Goal: Find specific page/section: Find specific page/section

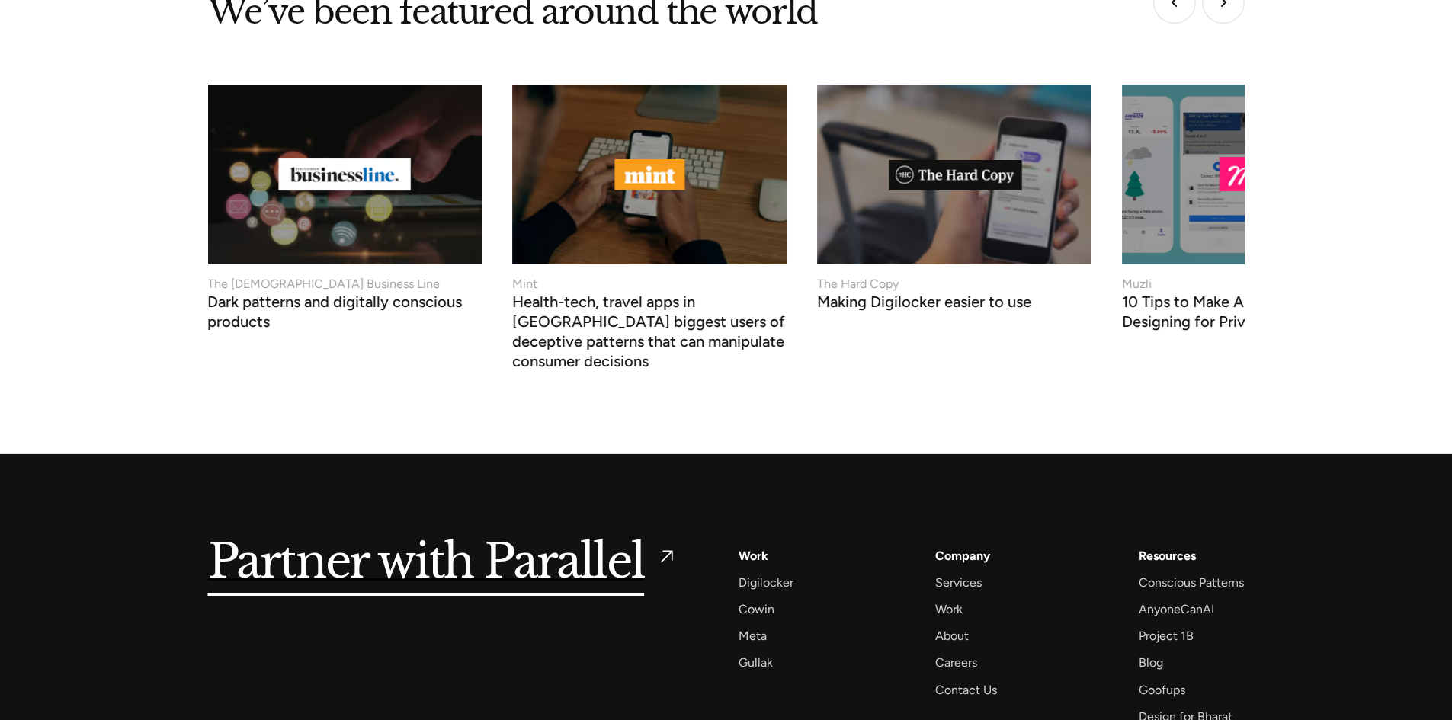
scroll to position [6463, 0]
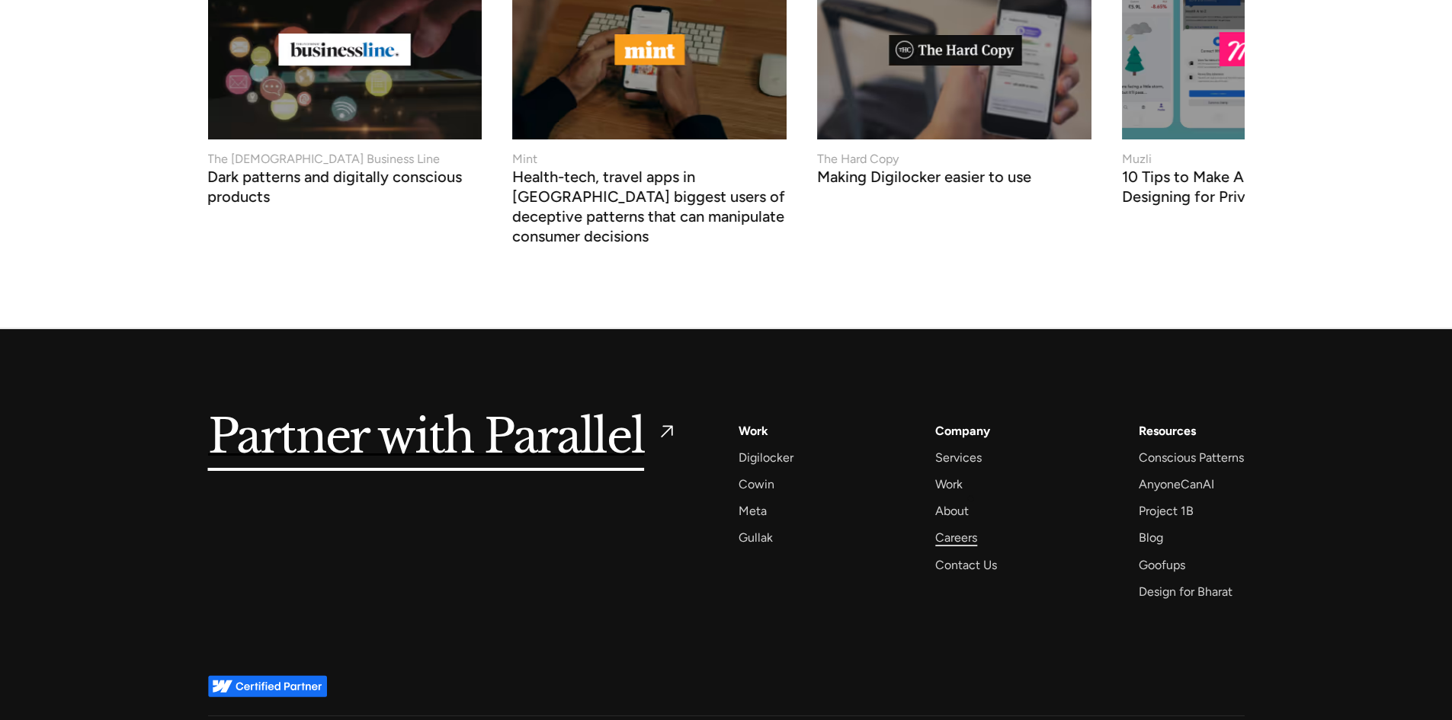
click at [970, 527] on div "Careers" at bounding box center [956, 537] width 42 height 21
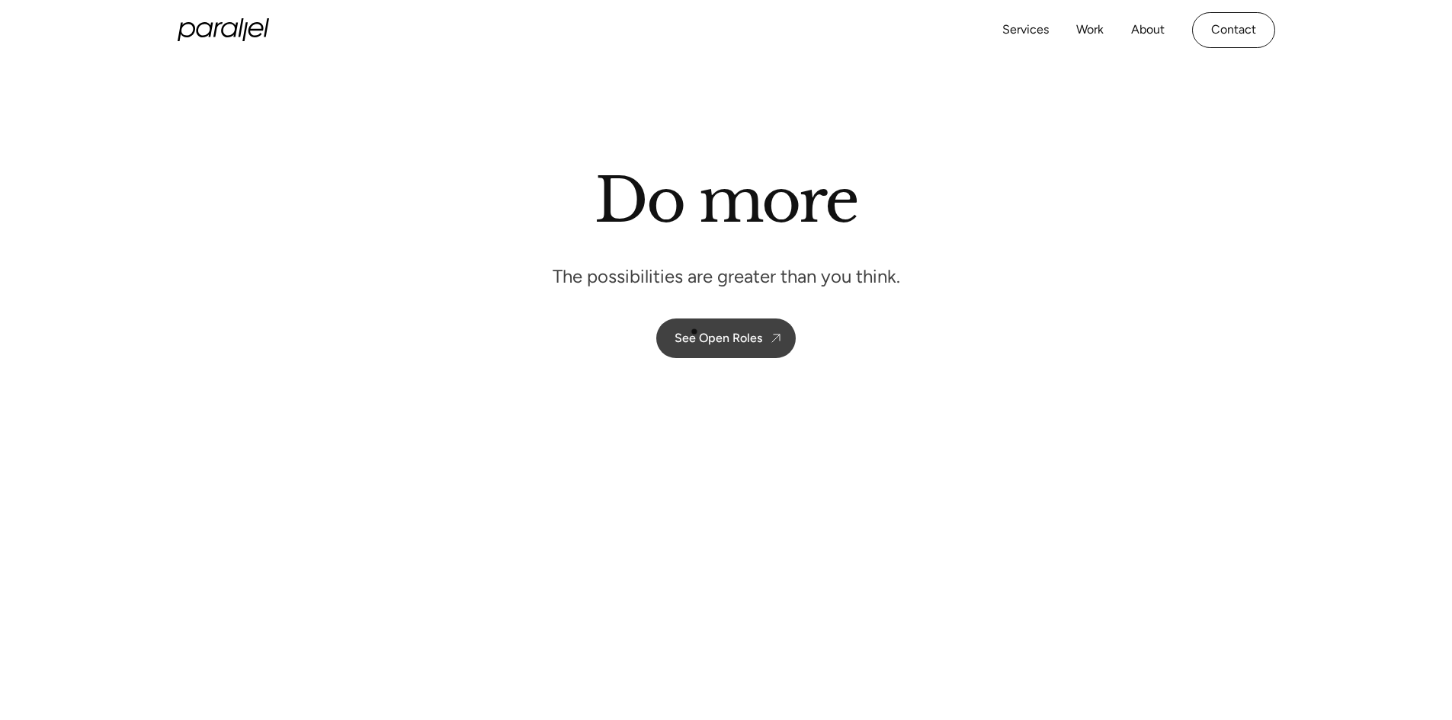
click at [699, 337] on div "See Open Roles" at bounding box center [718, 338] width 88 height 14
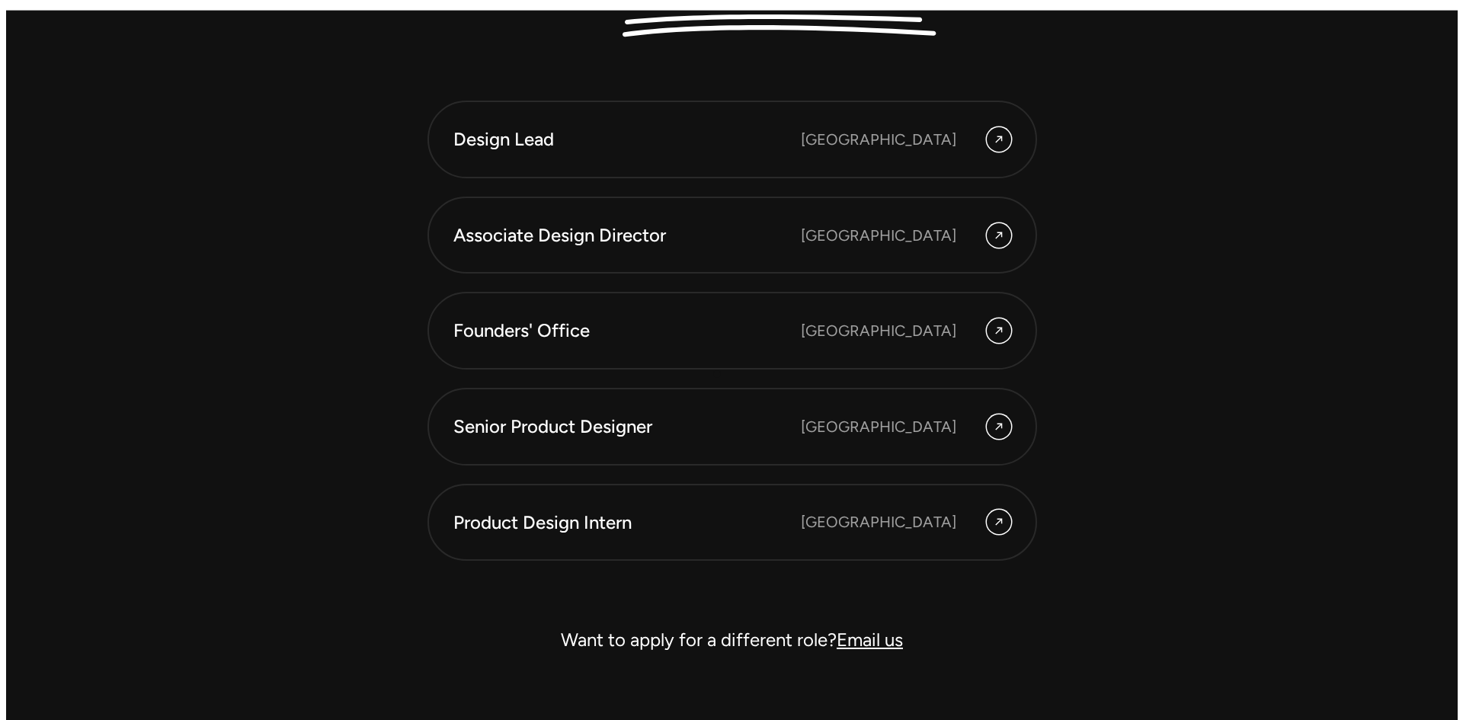
scroll to position [4292, 0]
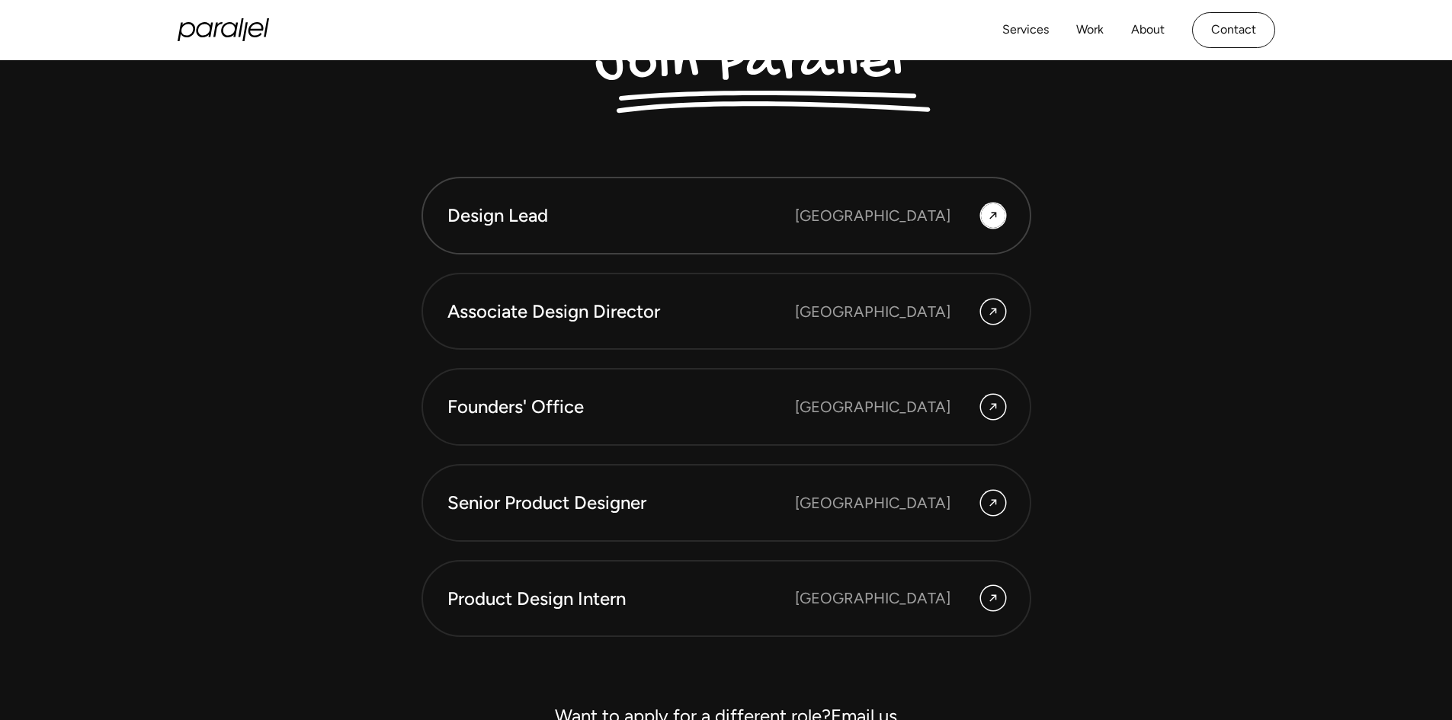
click at [911, 223] on div "Bangalore" at bounding box center [872, 215] width 155 height 23
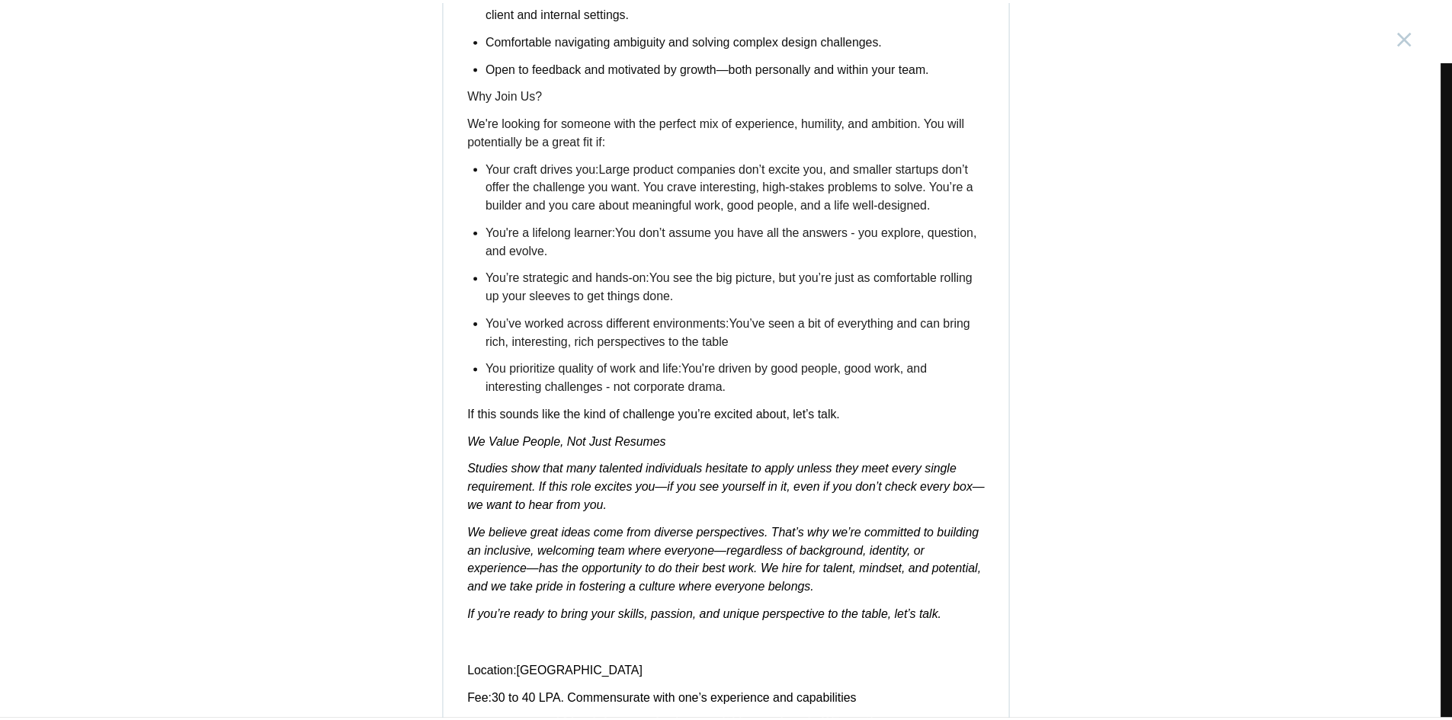
scroll to position [1773, 0]
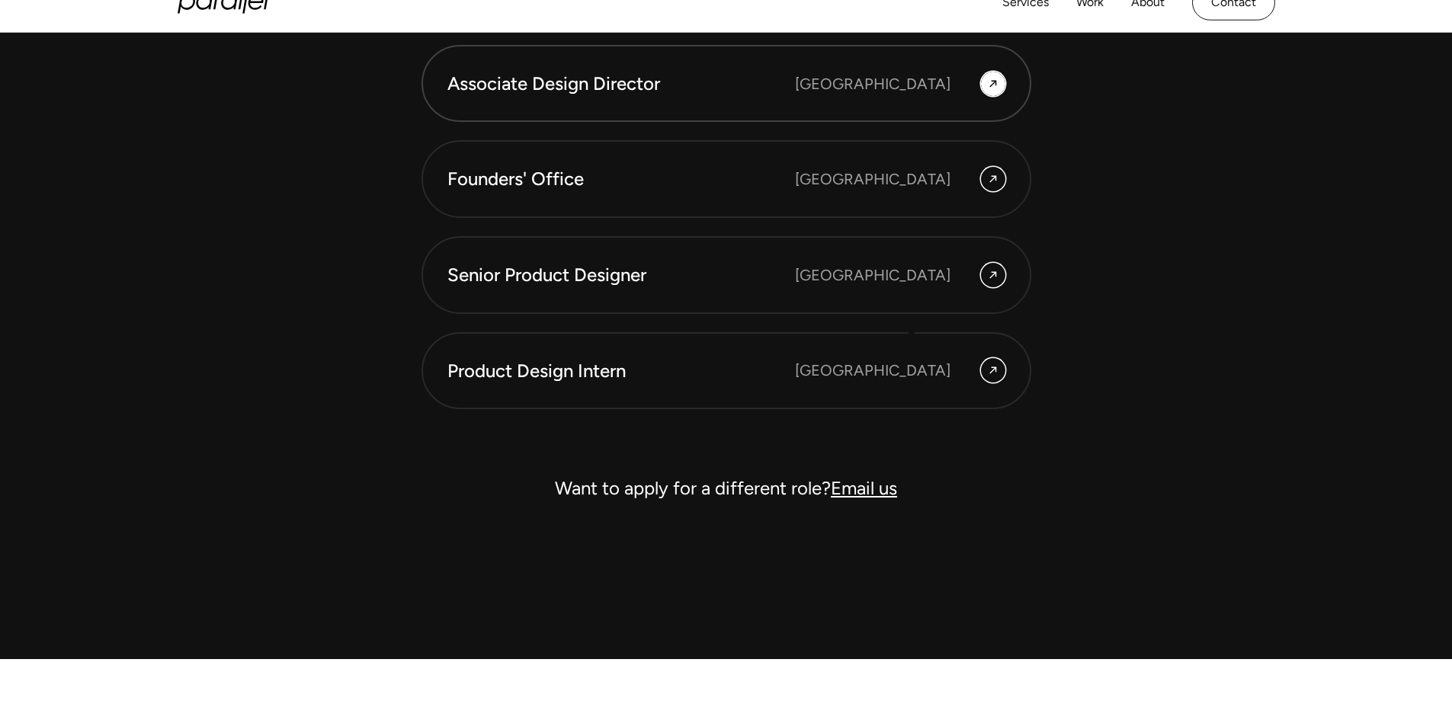
scroll to position [4521, 0]
